Goal: Information Seeking & Learning: Learn about a topic

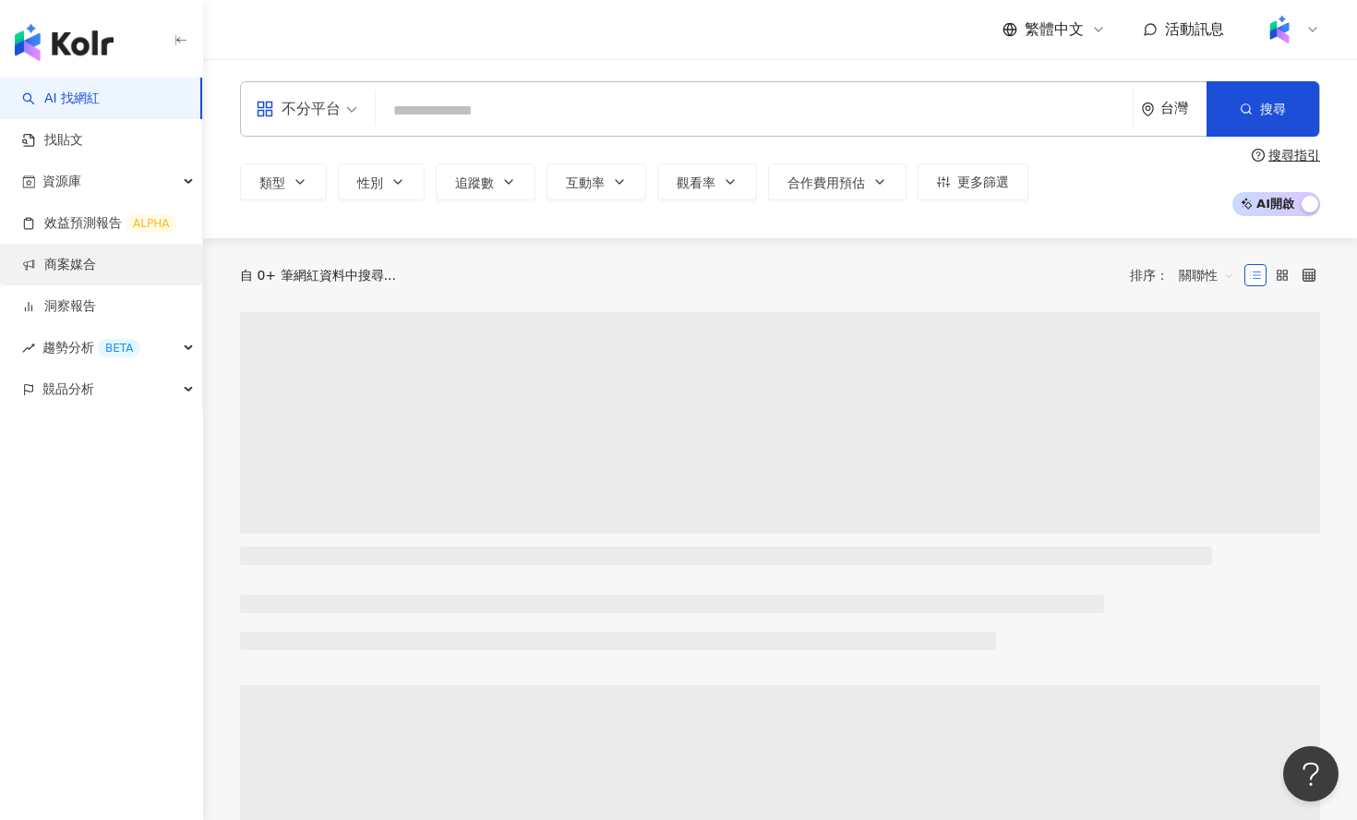
click at [78, 256] on link "商案媒合" at bounding box center [59, 265] width 74 height 18
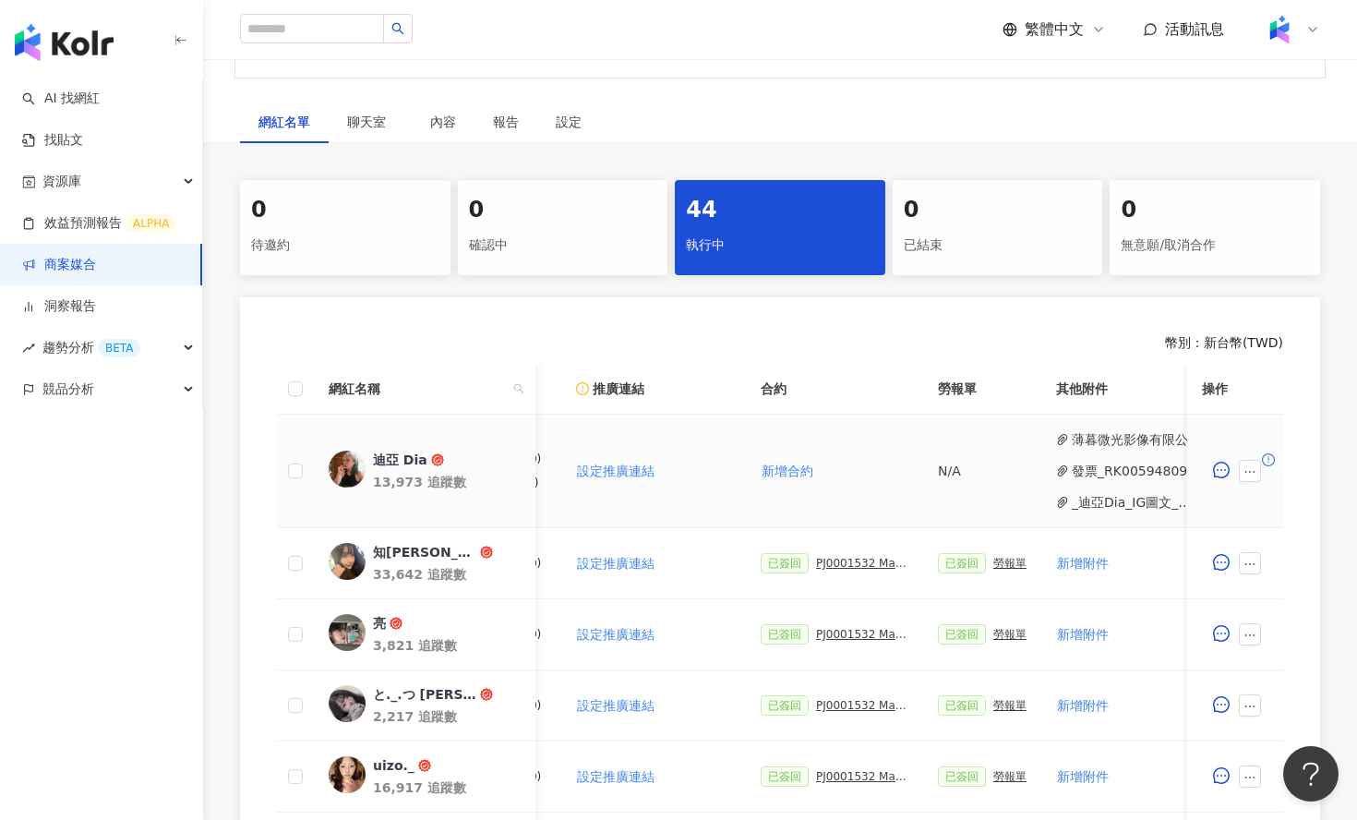
scroll to position [0, 450]
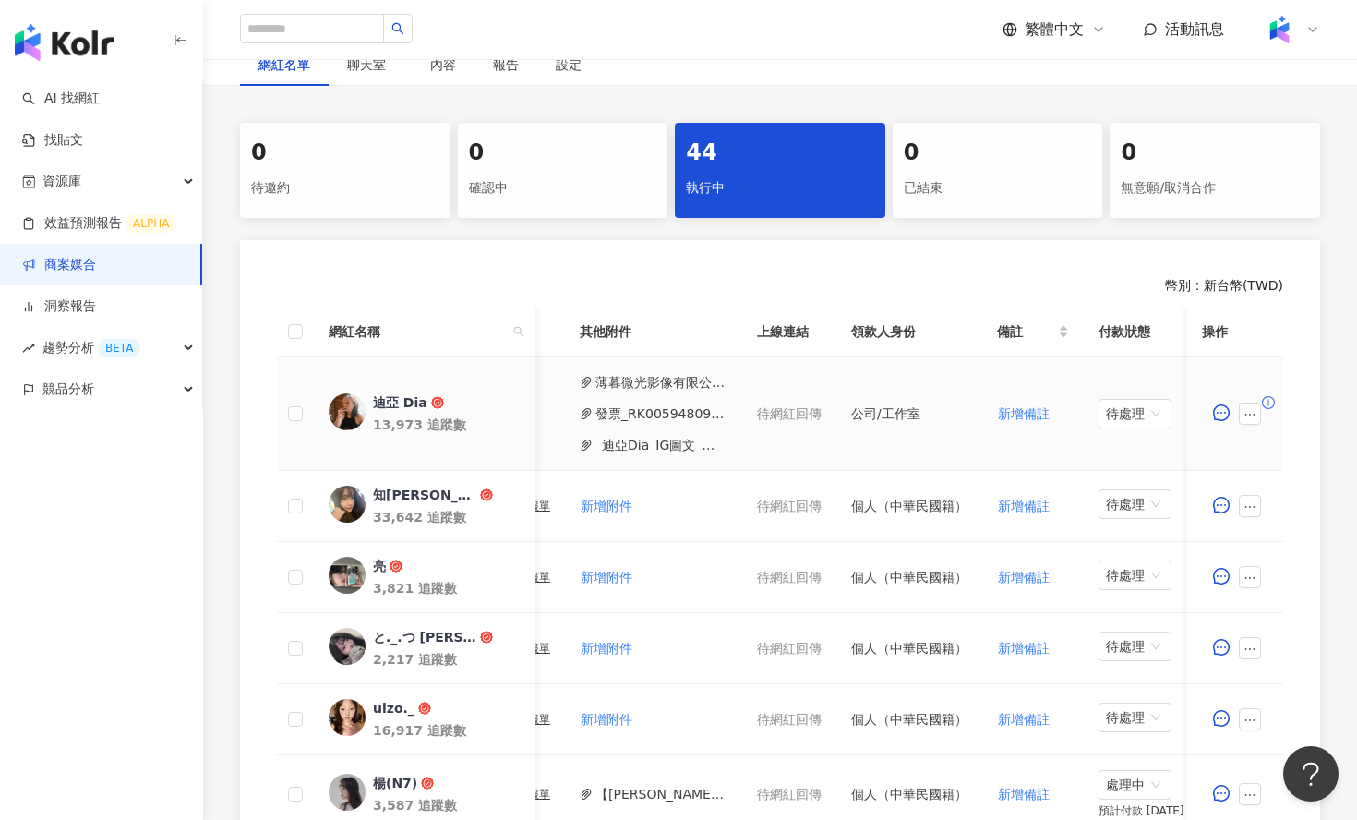
scroll to position [0, 781]
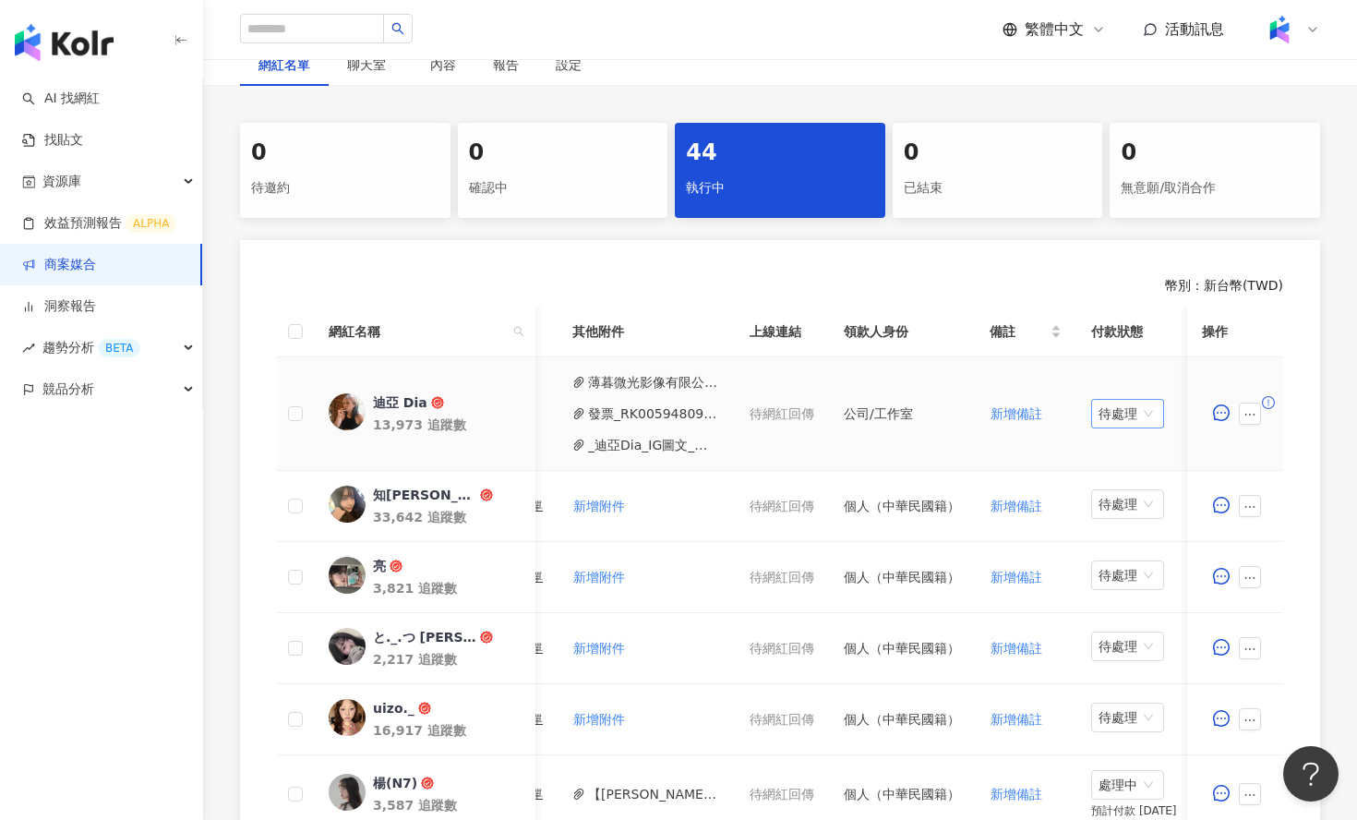
click at [1126, 414] on span "待處理" at bounding box center [1128, 414] width 58 height 28
click at [1100, 483] on div "處理中" at bounding box center [1126, 483] width 52 height 20
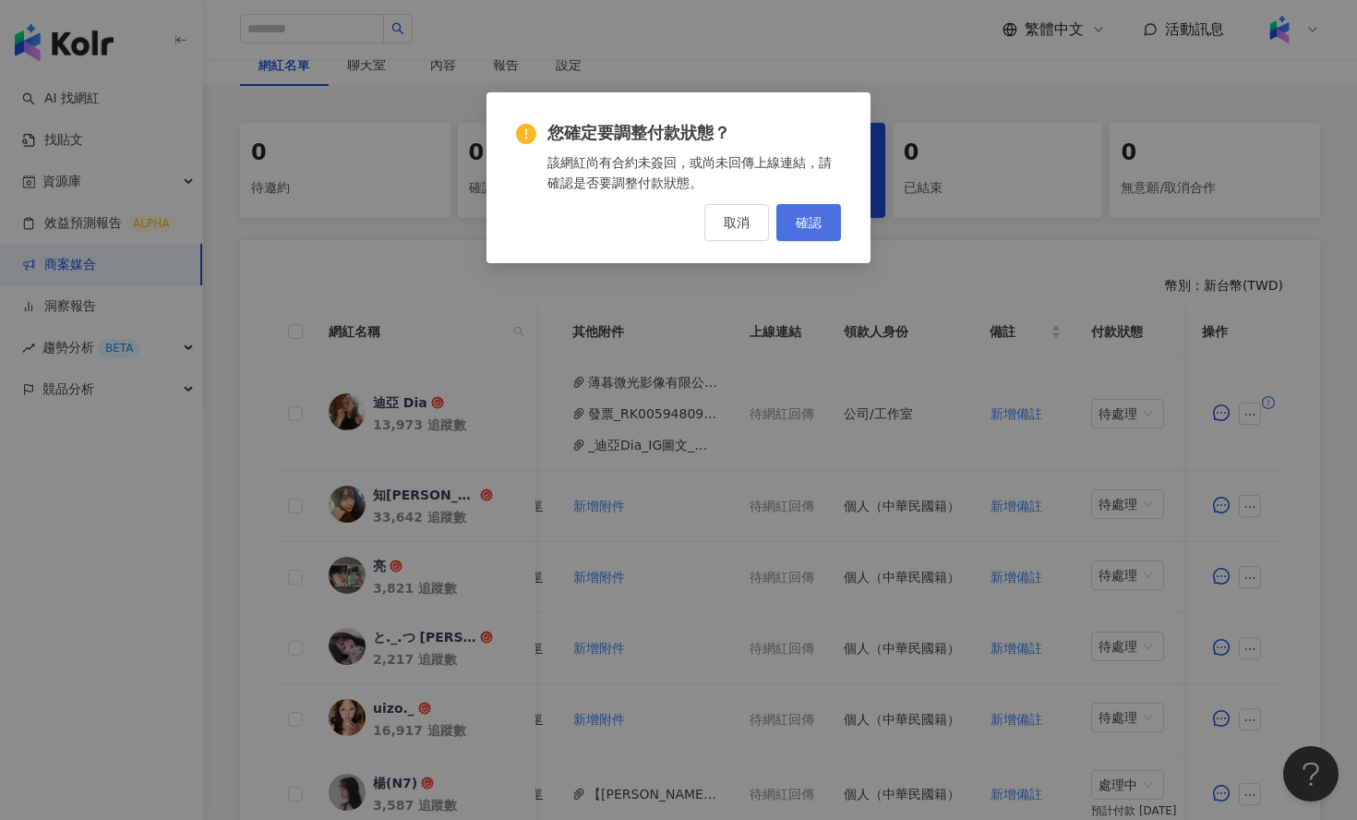
click at [800, 223] on span "確認" at bounding box center [809, 222] width 26 height 15
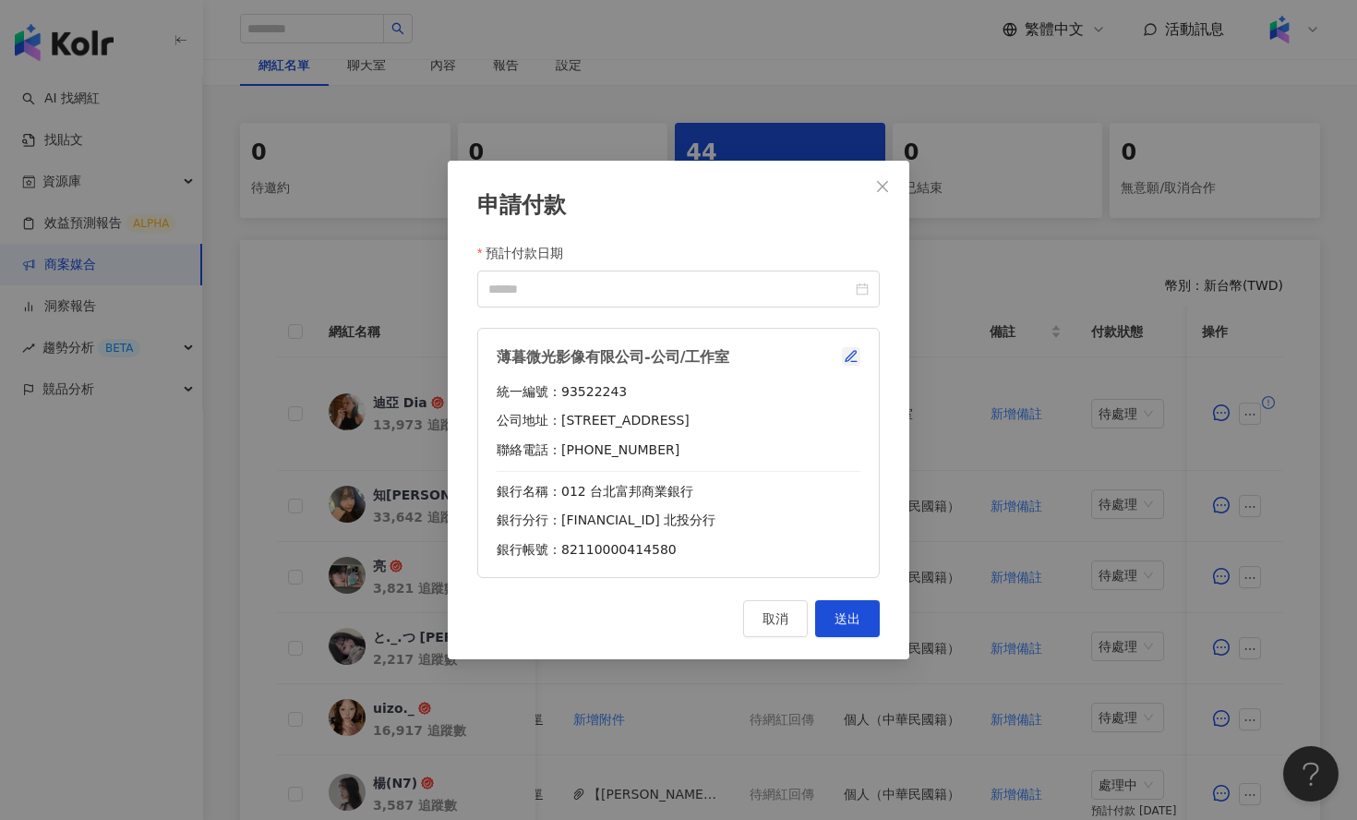
click at [856, 354] on icon "button" at bounding box center [851, 356] width 15 height 15
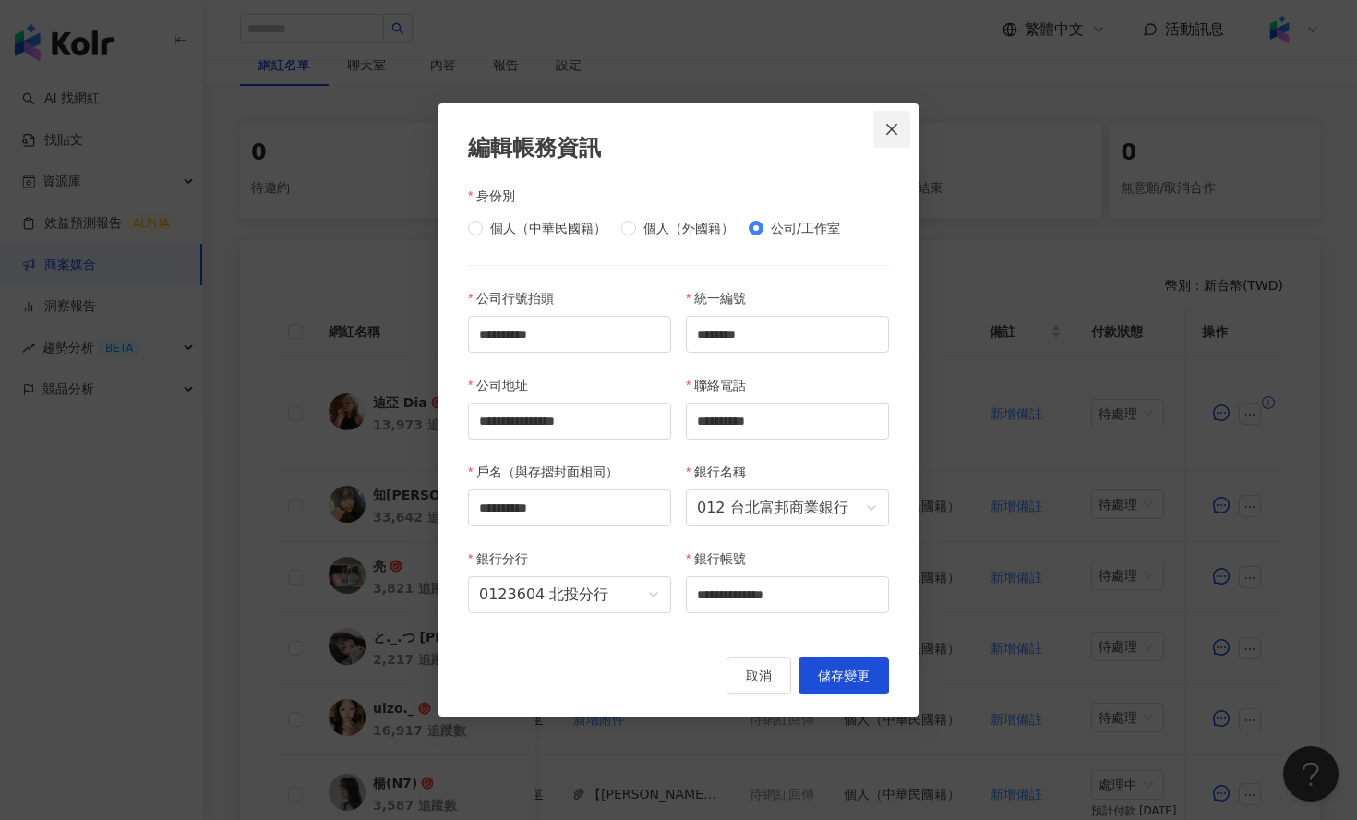
click at [902, 125] on span "Close" at bounding box center [892, 129] width 37 height 15
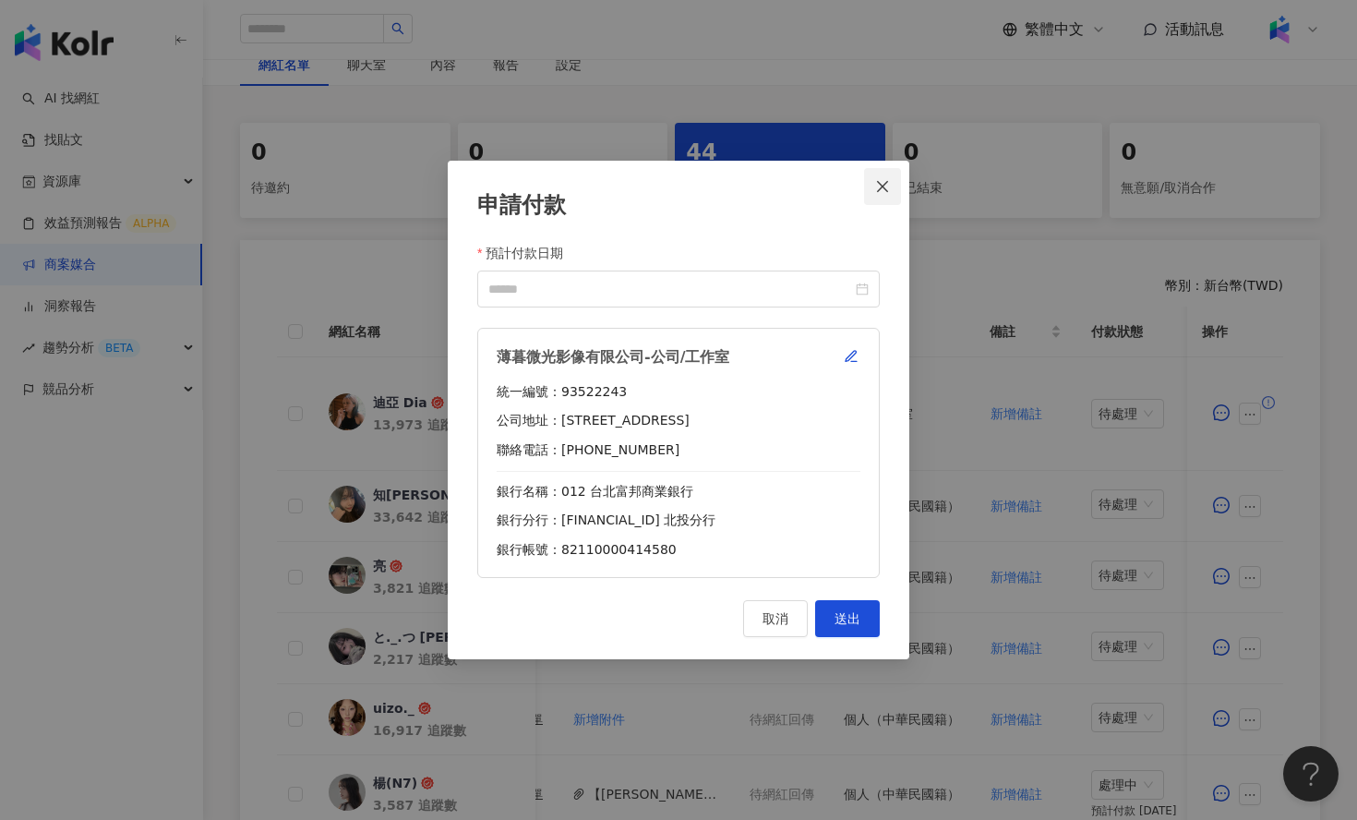
click at [885, 187] on icon "close" at bounding box center [882, 186] width 11 height 11
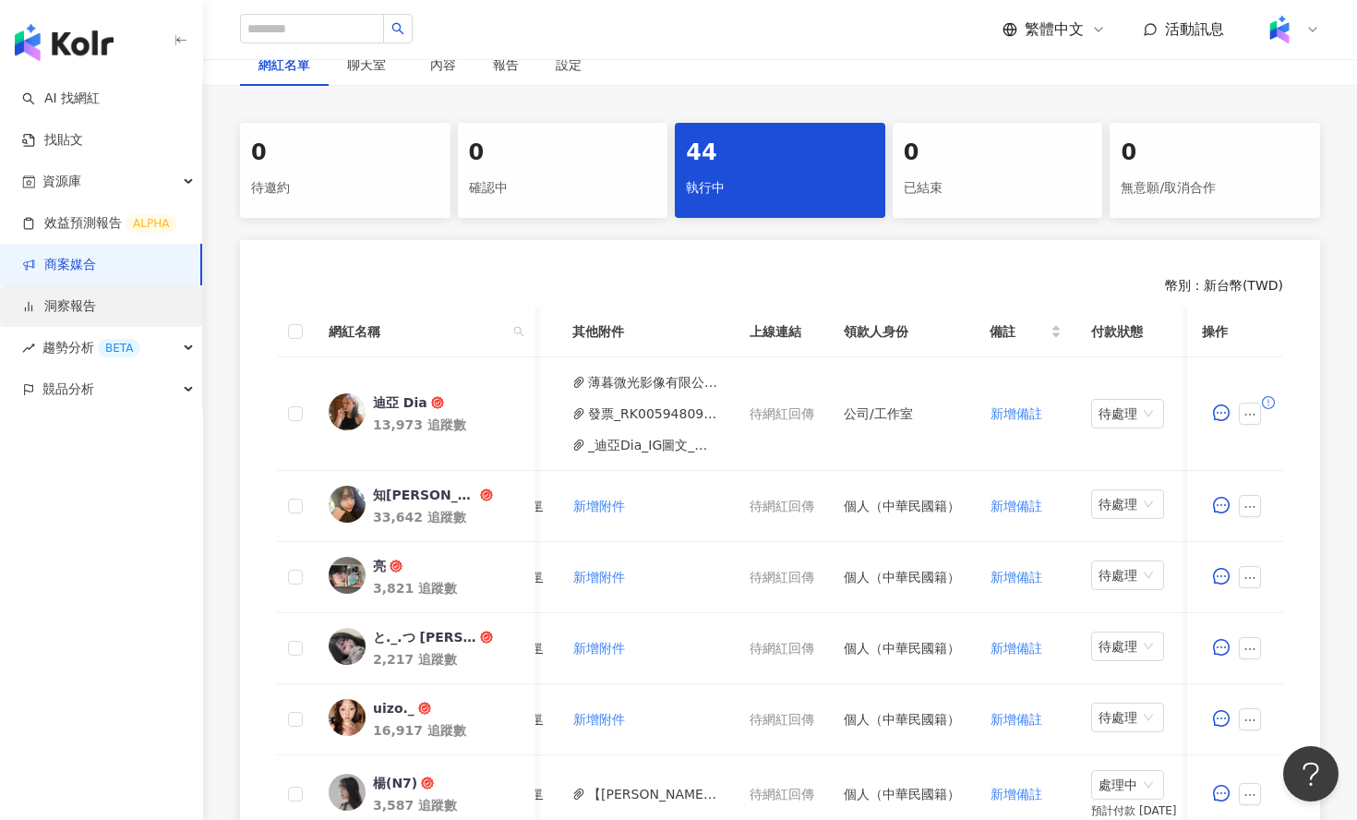
click at [83, 310] on link "洞察報告" at bounding box center [59, 306] width 74 height 18
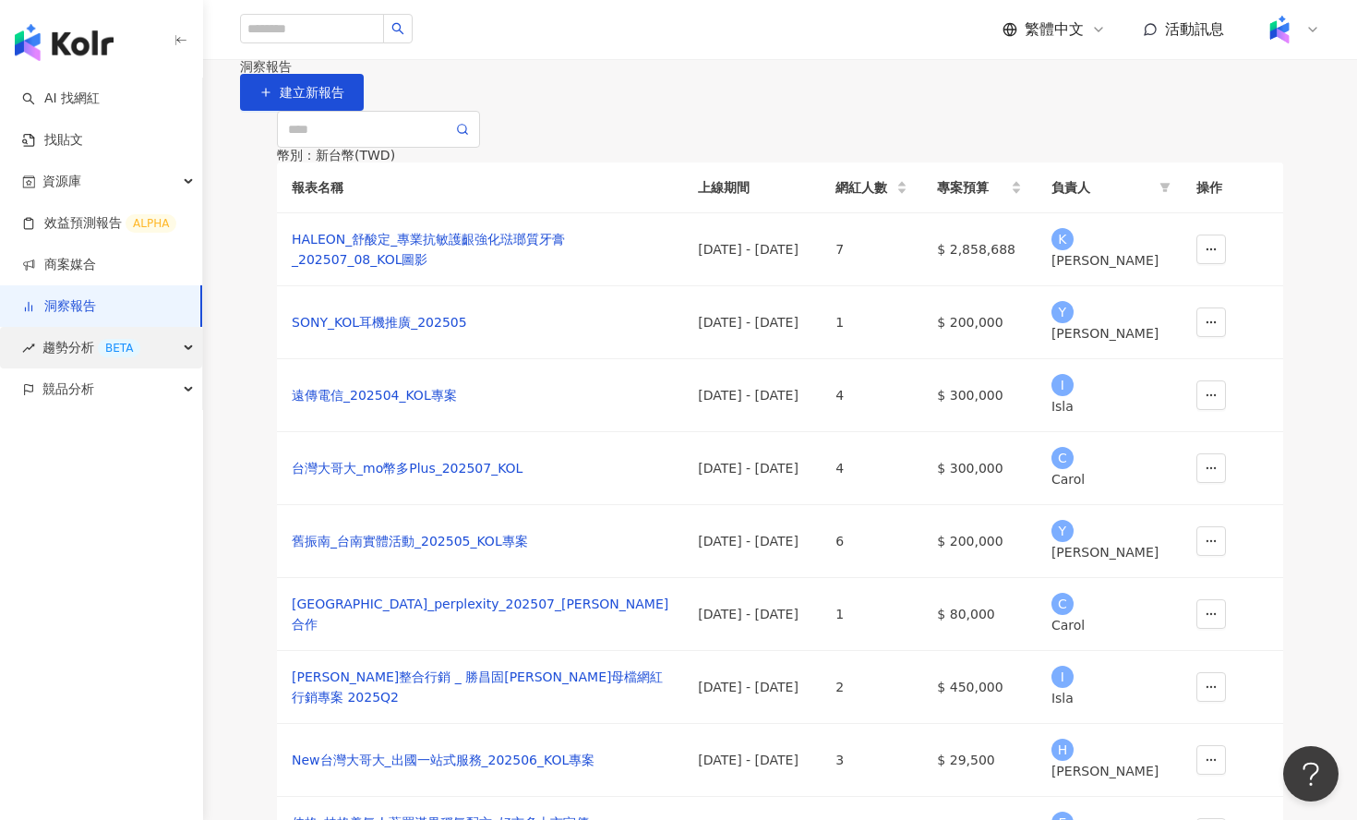
click at [75, 344] on span "趨勢分析 BETA" at bounding box center [91, 348] width 98 height 42
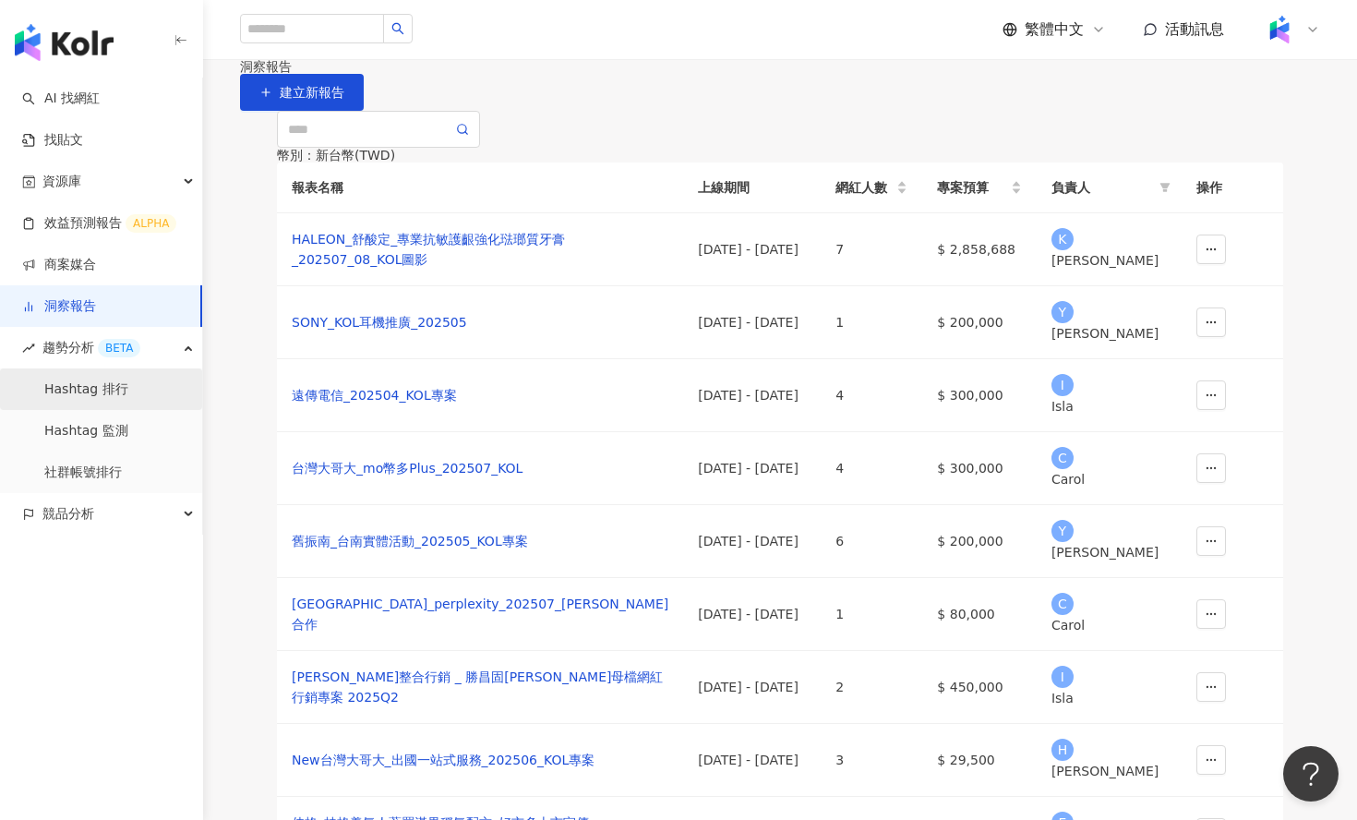
click at [78, 382] on link "Hashtag 排行" at bounding box center [86, 389] width 84 height 18
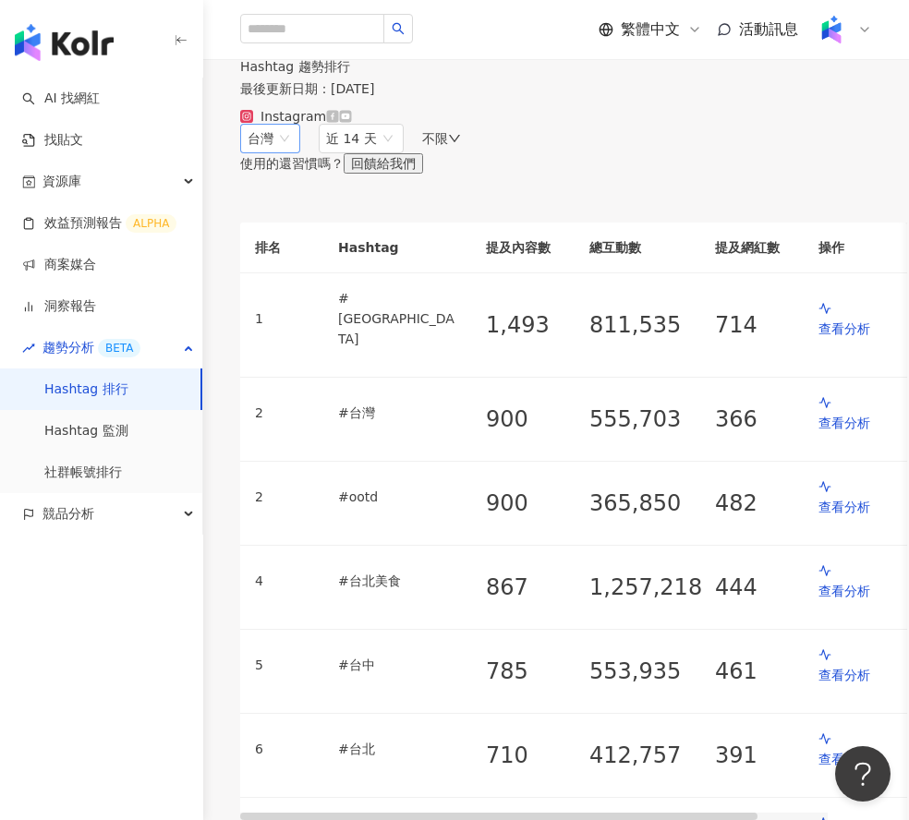
click at [293, 152] on span "台灣" at bounding box center [269, 139] width 45 height 28
click at [289, 281] on div "馬來西亞" at bounding box center [314, 270] width 118 height 20
